Goal: Task Accomplishment & Management: Use online tool/utility

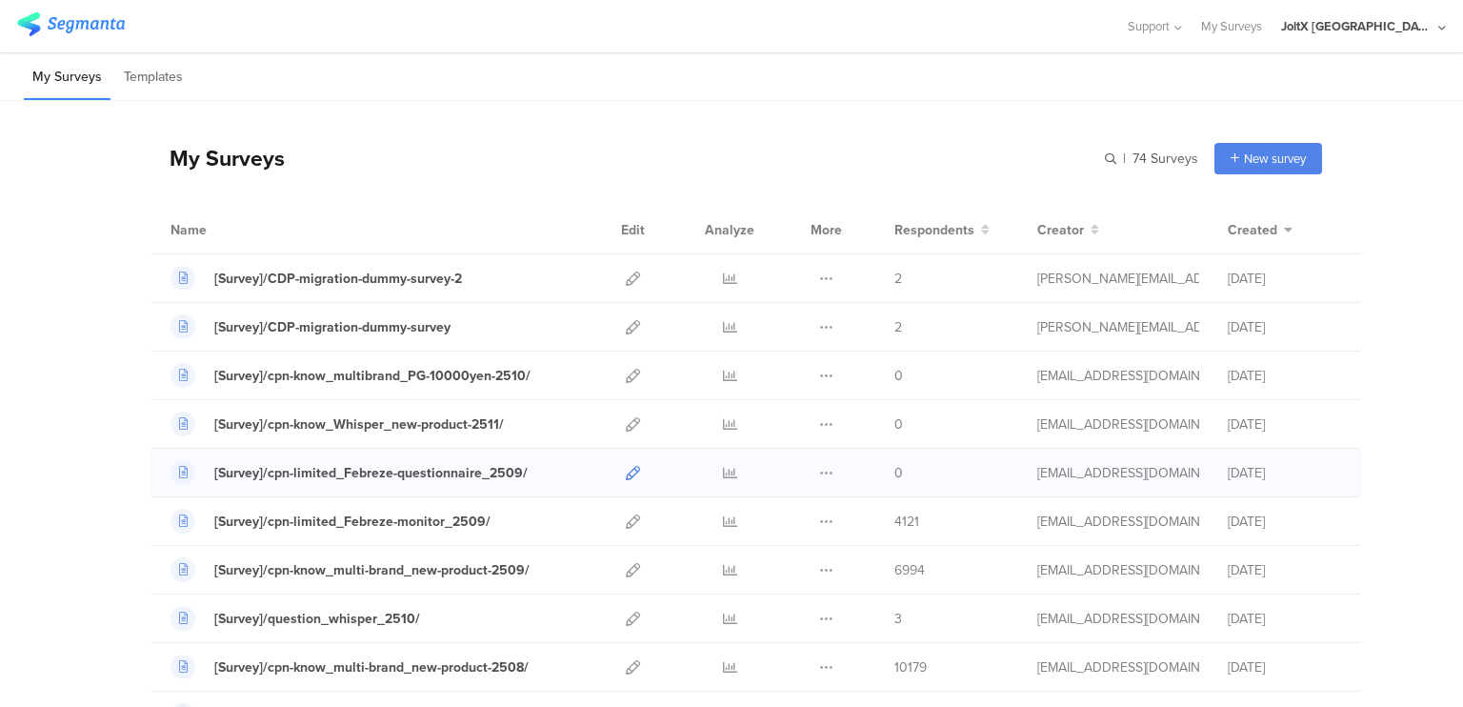
click at [626, 471] on icon at bounding box center [633, 473] width 14 height 14
click at [626, 469] on icon at bounding box center [633, 473] width 14 height 14
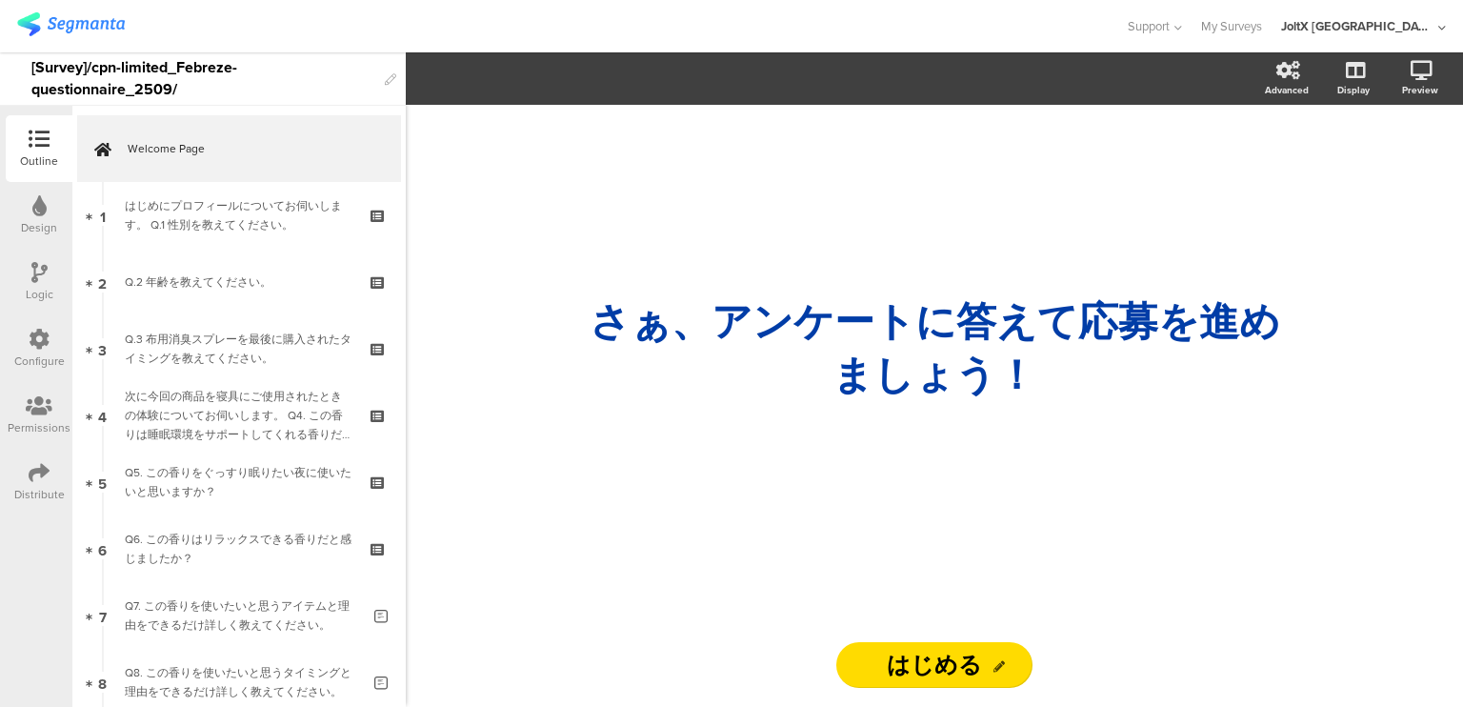
click at [43, 349] on icon at bounding box center [39, 339] width 21 height 21
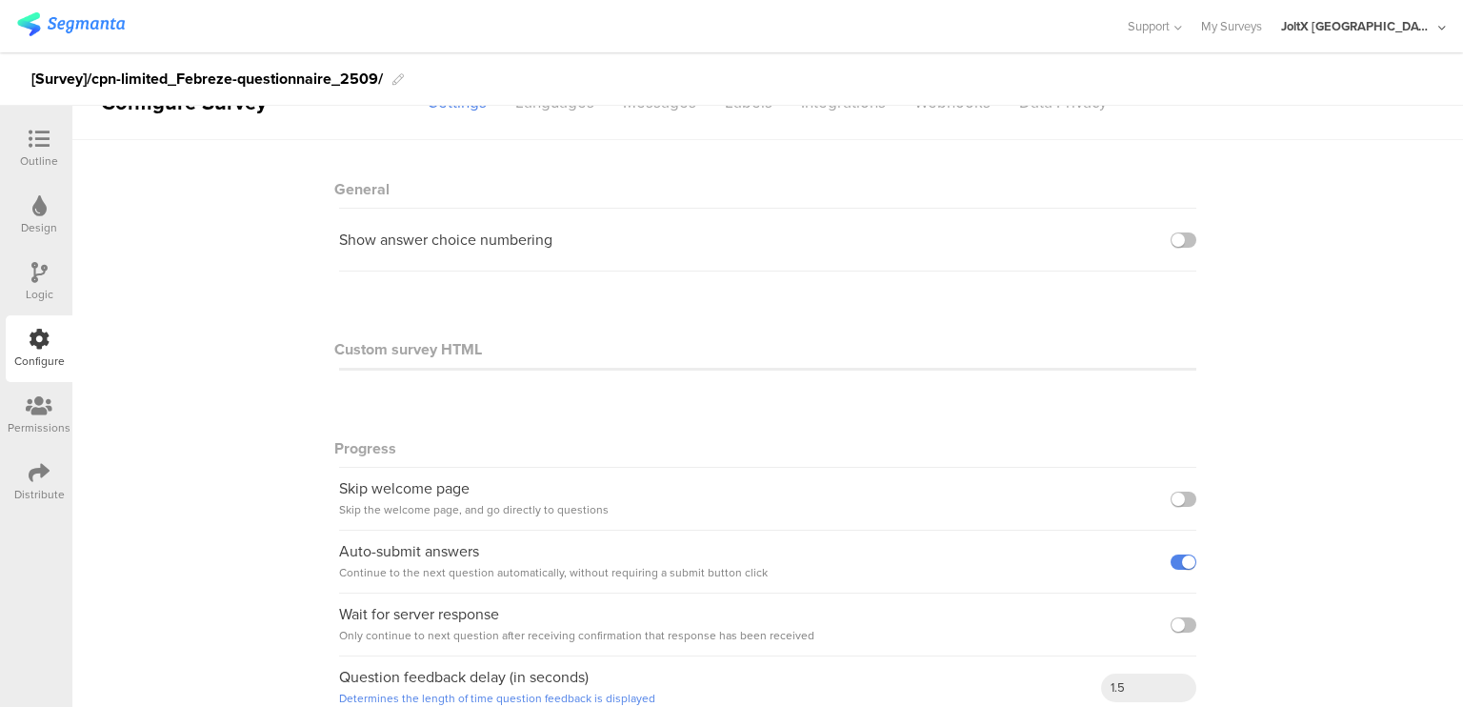
scroll to position [71, 0]
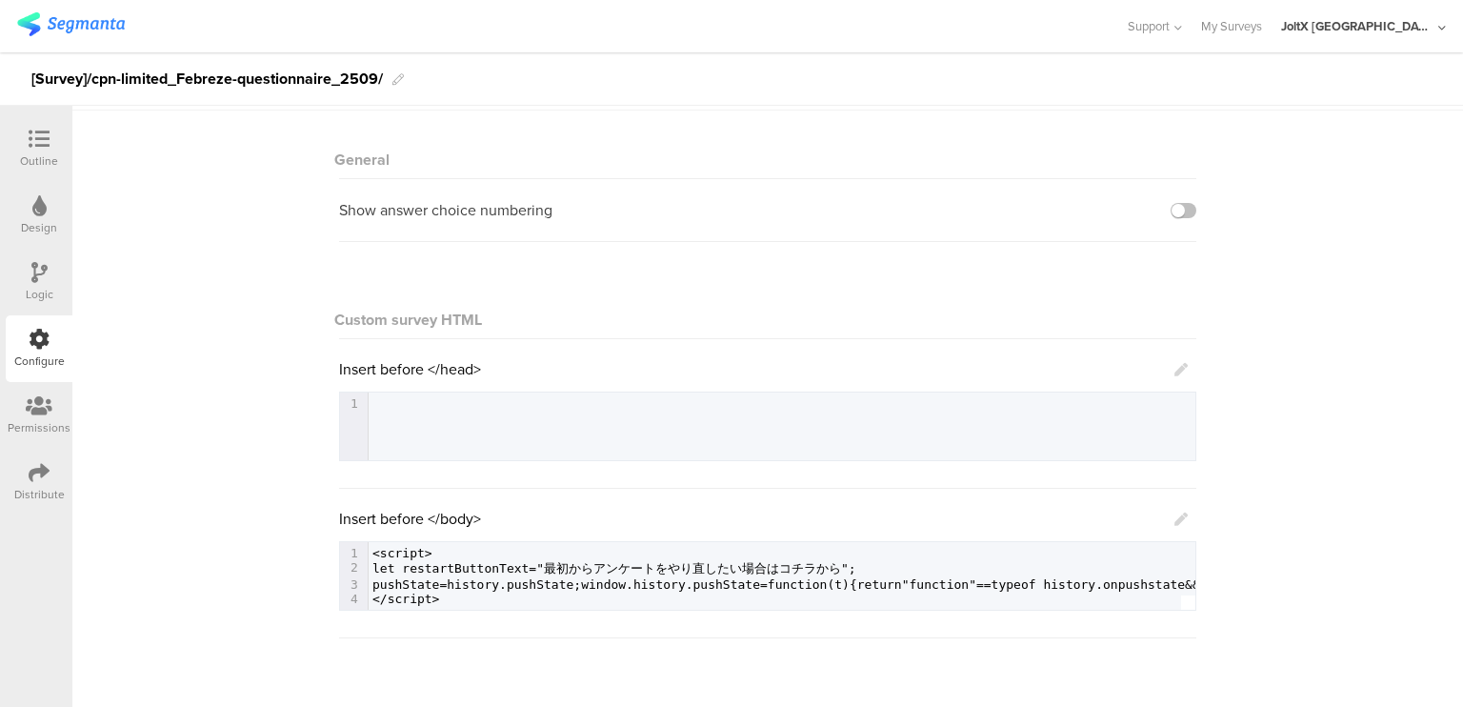
click at [42, 475] on icon at bounding box center [39, 472] width 21 height 21
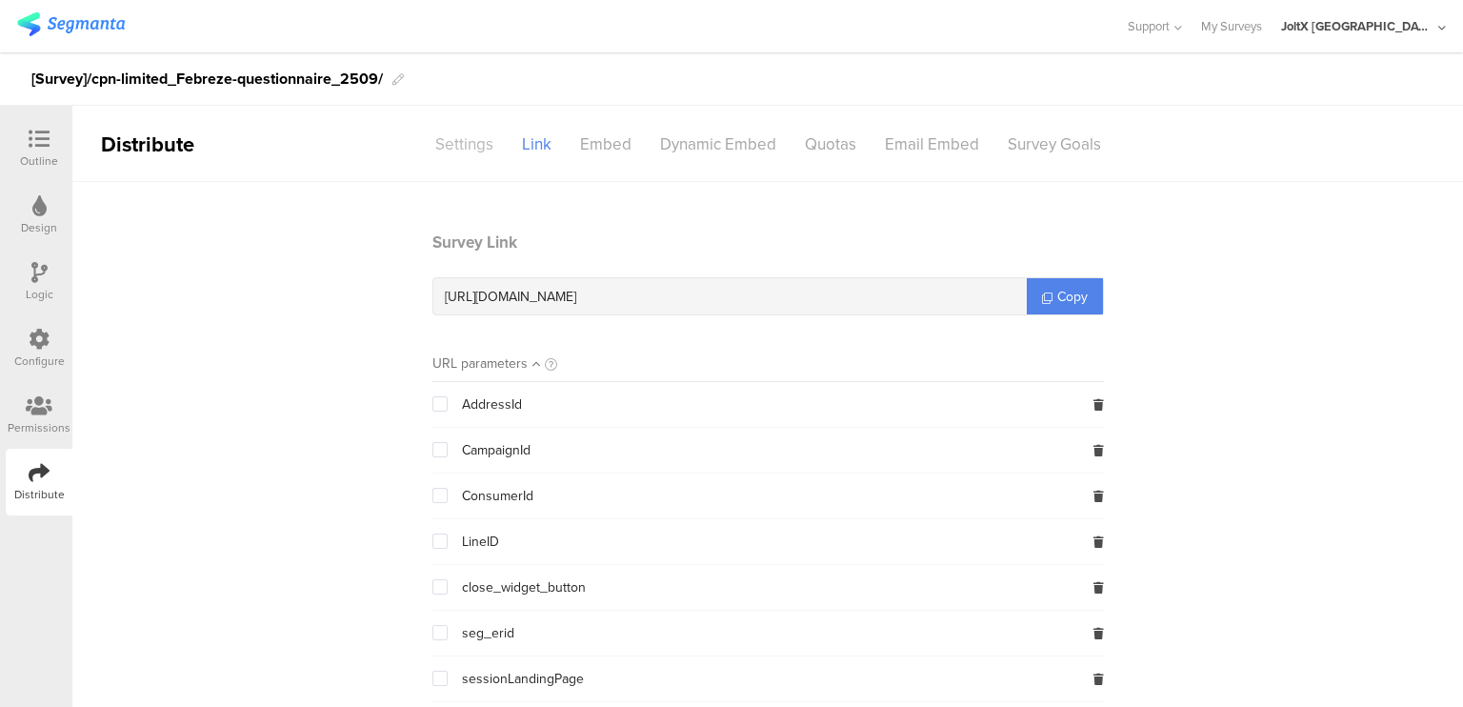
click at [472, 142] on div "Settings" at bounding box center [464, 144] width 87 height 33
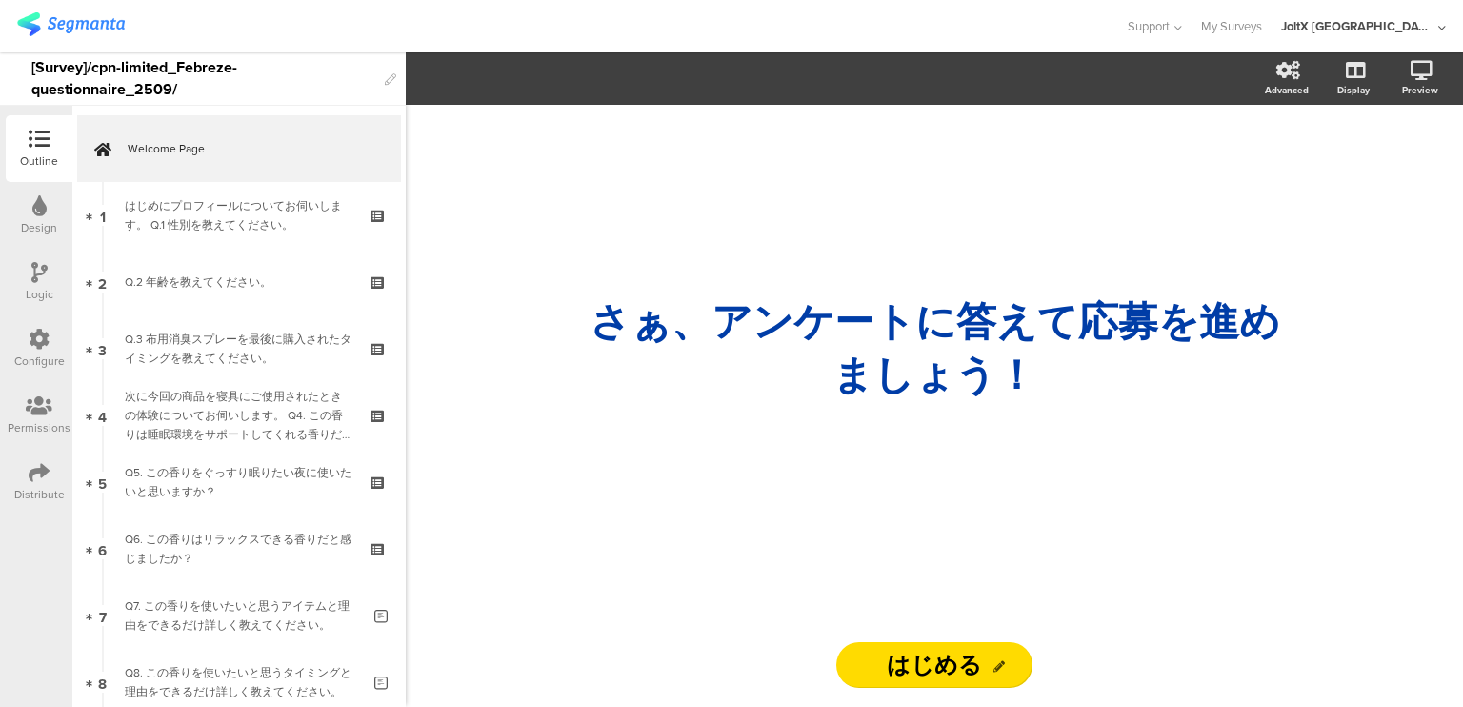
click at [50, 464] on div "Distribute" at bounding box center [39, 481] width 67 height 67
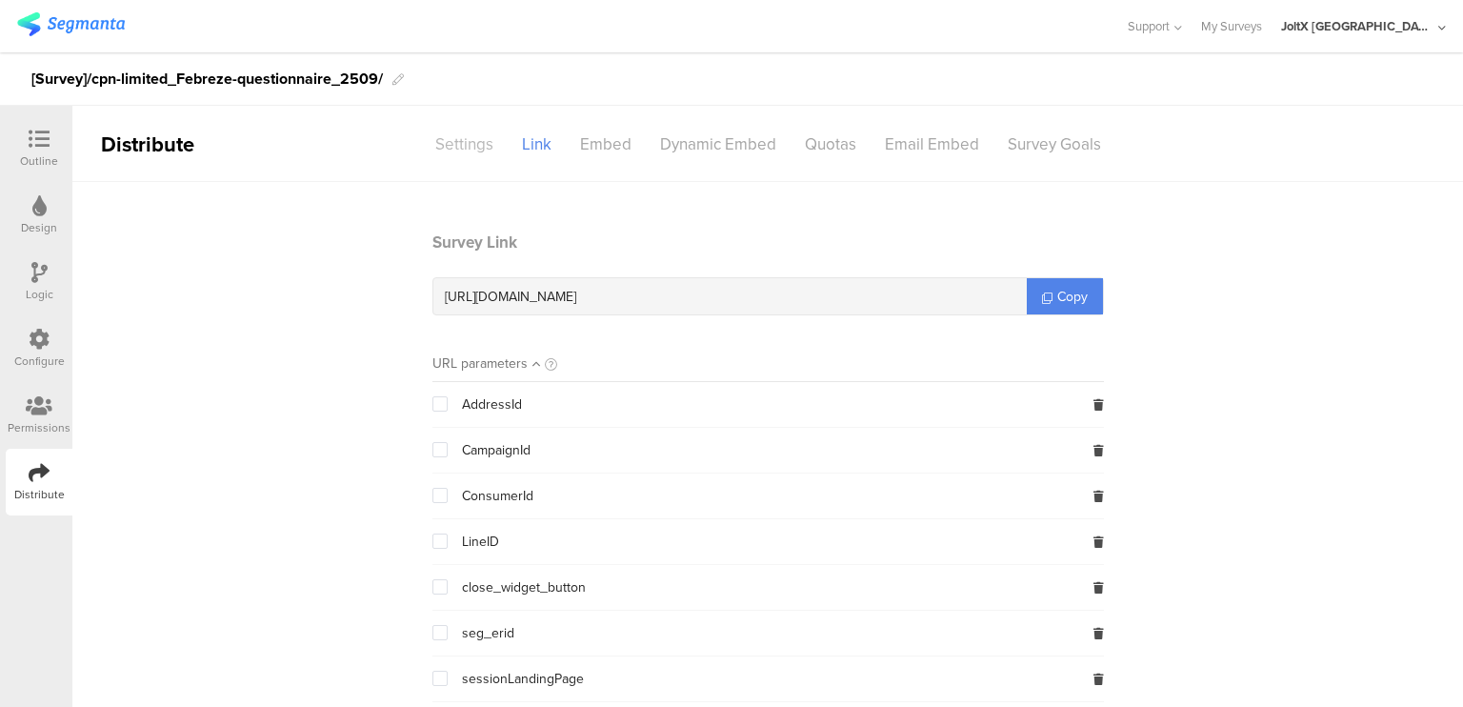
click at [465, 132] on div "Settings" at bounding box center [464, 144] width 87 height 33
